Goal: Information Seeking & Learning: Find specific fact

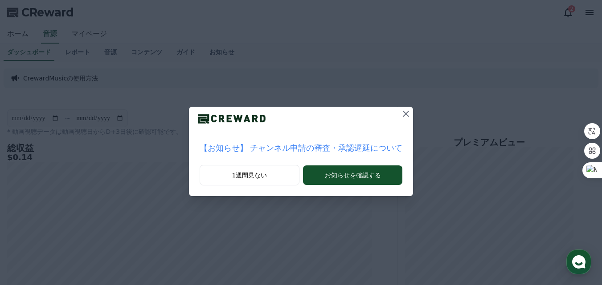
click at [403, 114] on icon at bounding box center [406, 114] width 6 height 6
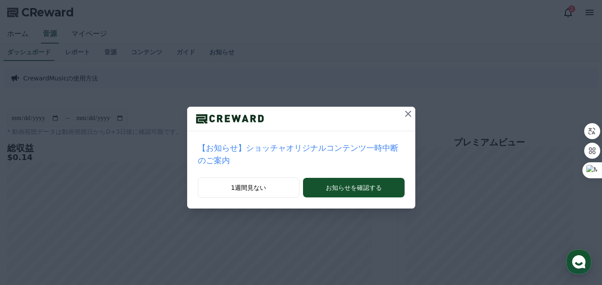
click at [403, 111] on icon at bounding box center [408, 114] width 11 height 11
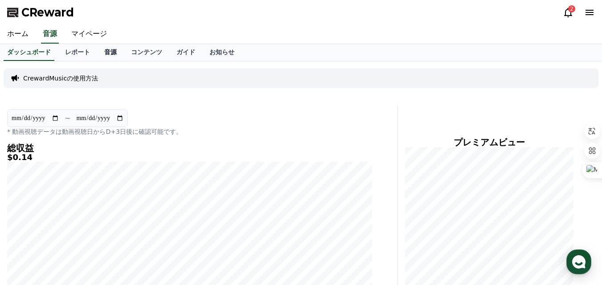
click at [97, 55] on link "音源" at bounding box center [110, 52] width 27 height 17
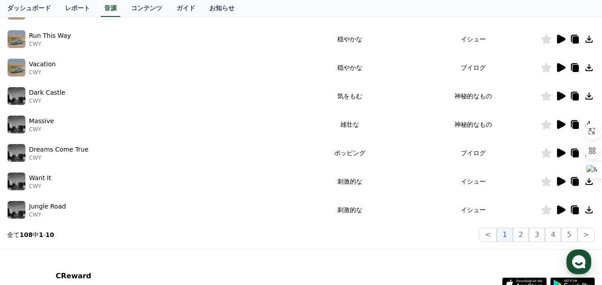
scroll to position [267, 0]
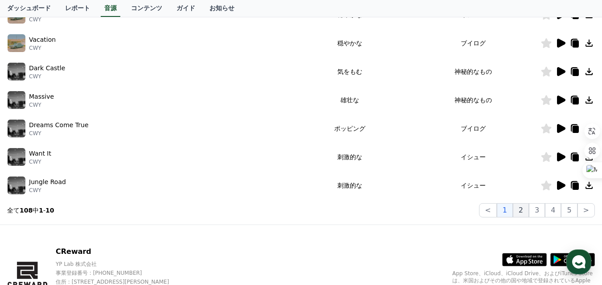
click at [529, 217] on button "2" at bounding box center [521, 211] width 16 height 14
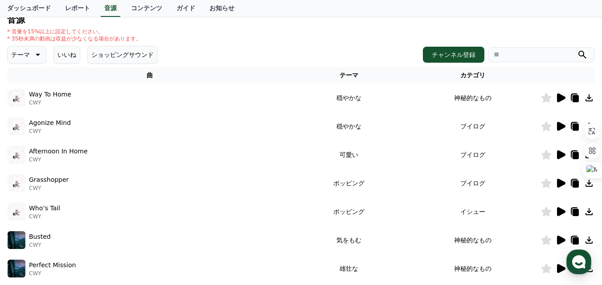
scroll to position [89, 0]
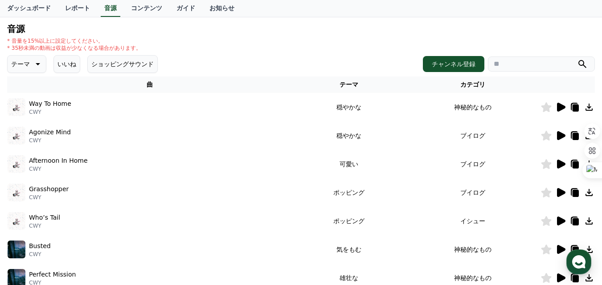
click at [521, 68] on input "search" at bounding box center [541, 64] width 107 height 15
click at [577, 59] on button "submit" at bounding box center [582, 64] width 11 height 11
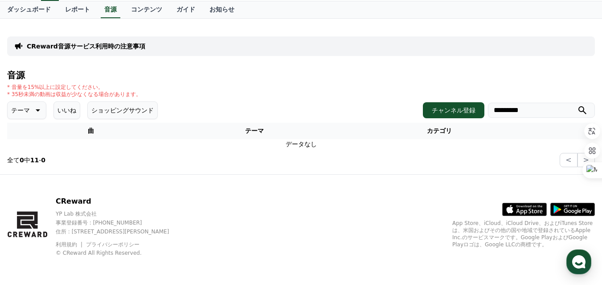
scroll to position [43, 0]
click at [528, 111] on input "*********" at bounding box center [541, 110] width 107 height 15
type input "**********"
click at [577, 105] on button "submit" at bounding box center [582, 110] width 11 height 11
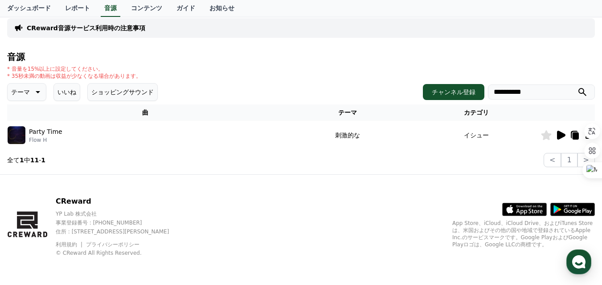
click at [559, 138] on icon at bounding box center [561, 135] width 8 height 9
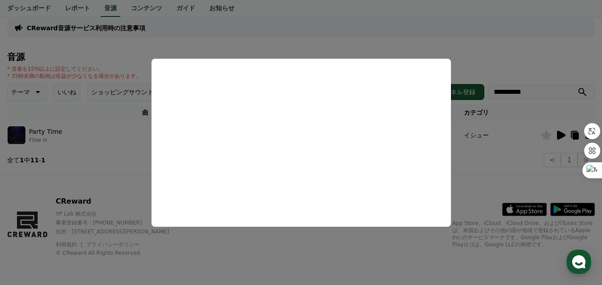
click at [111, 154] on button "close modal" at bounding box center [301, 142] width 602 height 285
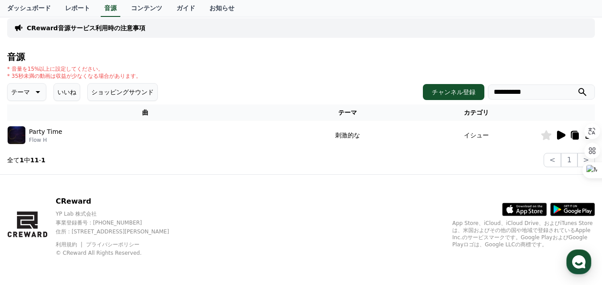
click at [550, 136] on icon at bounding box center [546, 135] width 11 height 10
click at [522, 94] on input "**********" at bounding box center [541, 92] width 107 height 15
drag, startPoint x: 535, startPoint y: 94, endPoint x: 476, endPoint y: 92, distance: 59.3
click at [476, 92] on div "**********" at bounding box center [509, 92] width 172 height 16
click at [577, 87] on button "submit" at bounding box center [582, 92] width 11 height 11
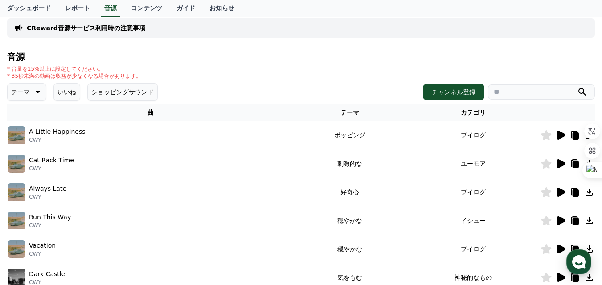
click at [557, 136] on icon at bounding box center [561, 135] width 8 height 9
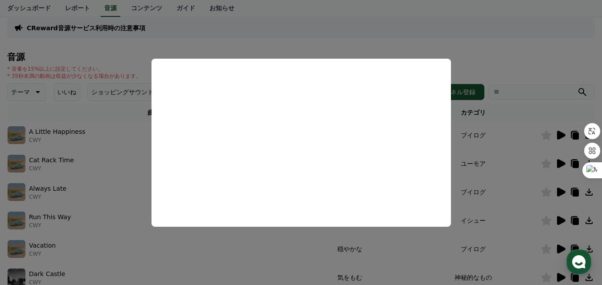
click at [502, 56] on button "close modal" at bounding box center [301, 142] width 602 height 285
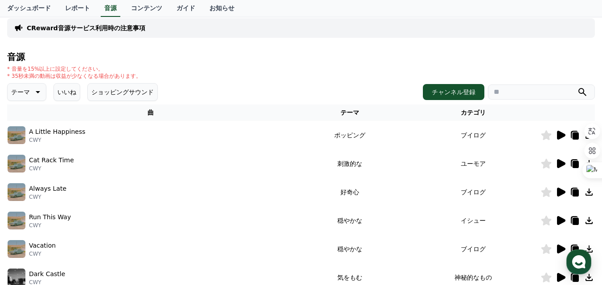
click at [558, 160] on icon at bounding box center [561, 163] width 8 height 9
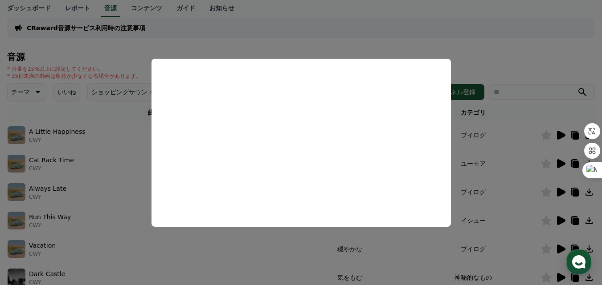
click at [485, 34] on button "close modal" at bounding box center [301, 142] width 602 height 285
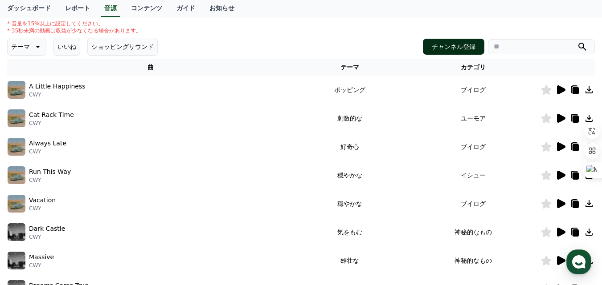
scroll to position [195, 0]
